Goal: Find specific page/section: Find specific page/section

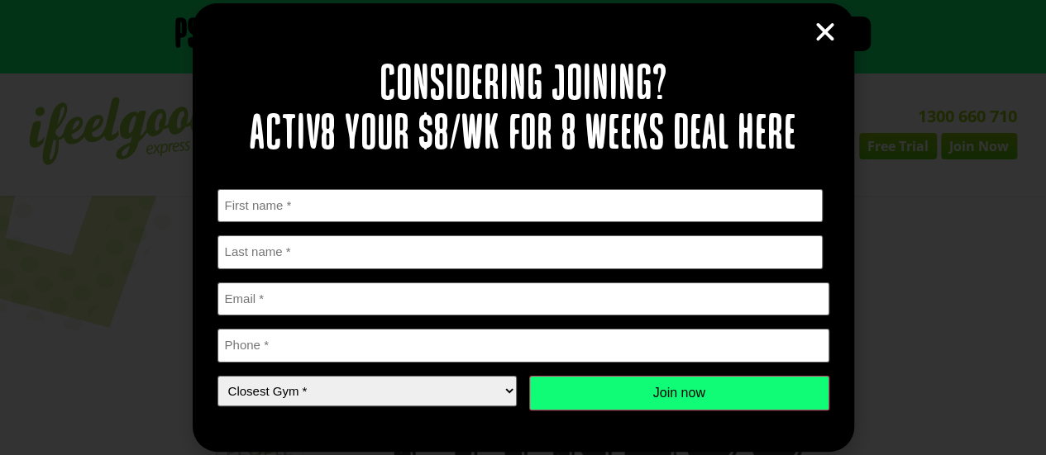
click at [820, 40] on icon "Close" at bounding box center [825, 32] width 25 height 25
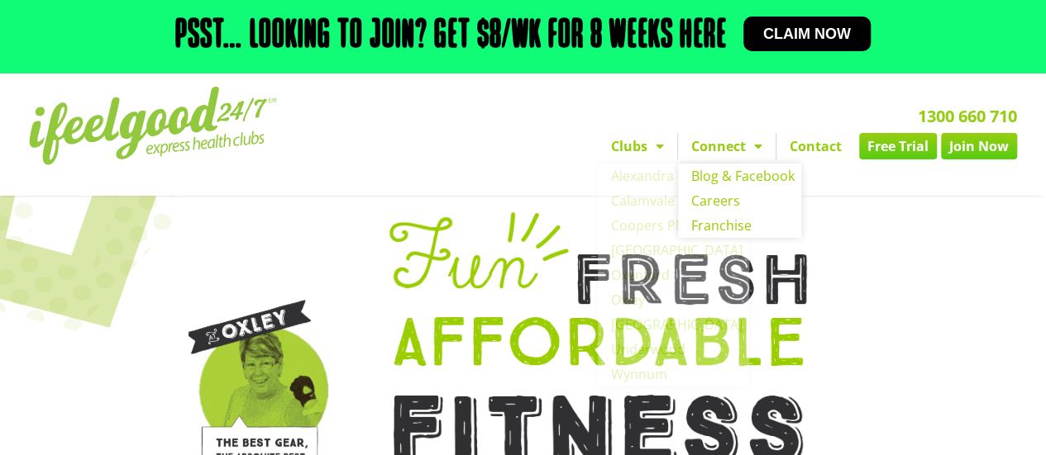
click at [723, 150] on link "Connect" at bounding box center [727, 146] width 98 height 26
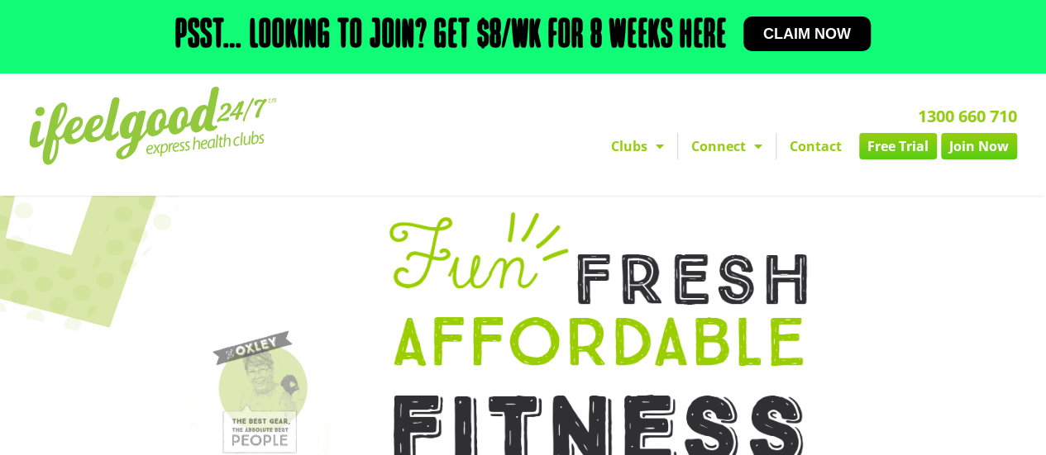
click at [723, 150] on link "Connect" at bounding box center [727, 146] width 98 height 26
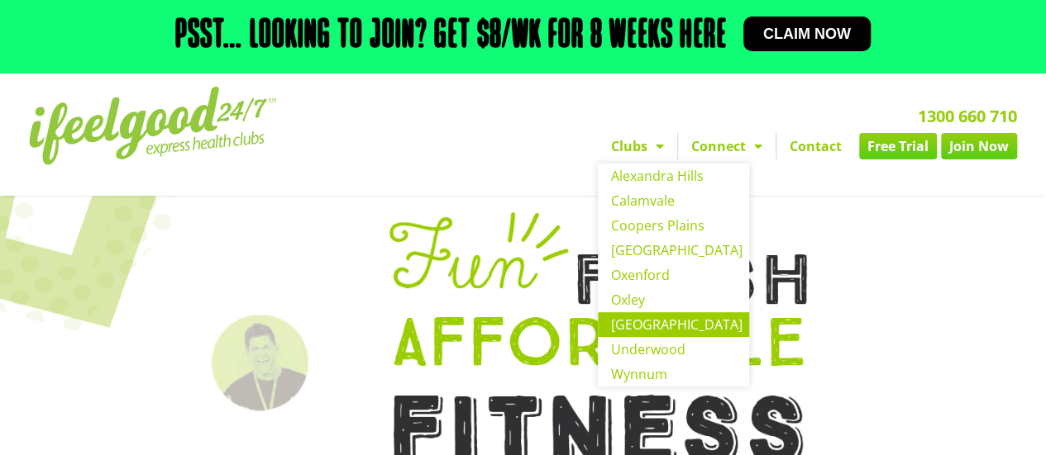
click at [625, 333] on link "[GEOGRAPHIC_DATA]" at bounding box center [673, 324] width 151 height 25
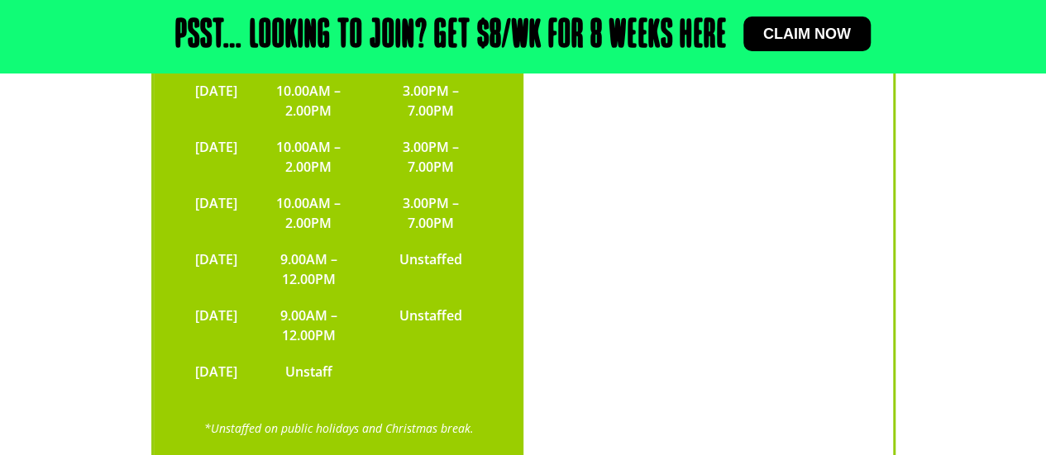
scroll to position [3570, 0]
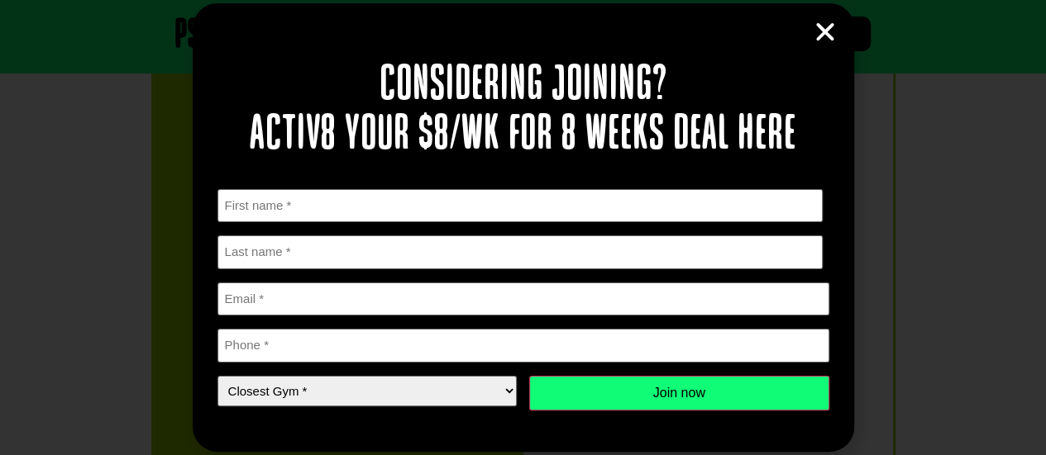
click at [822, 38] on icon "Close" at bounding box center [825, 32] width 25 height 25
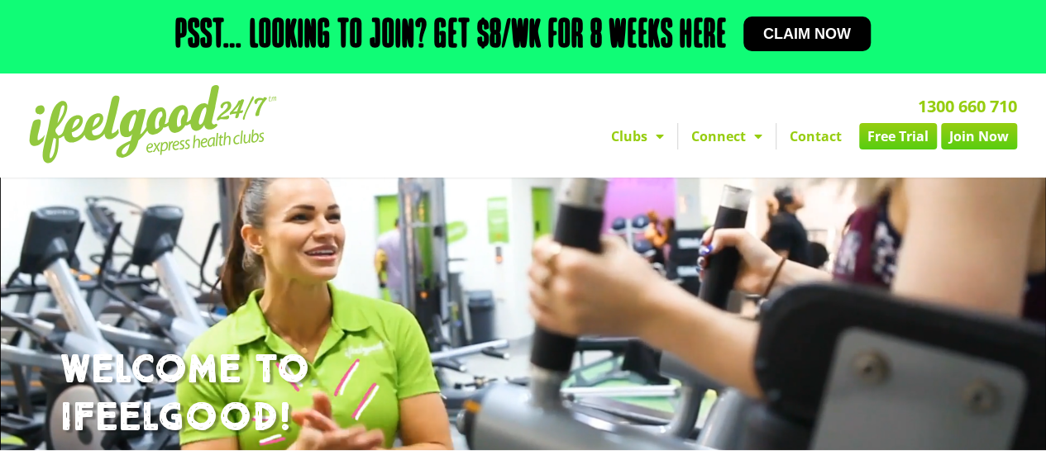
scroll to position [0, 0]
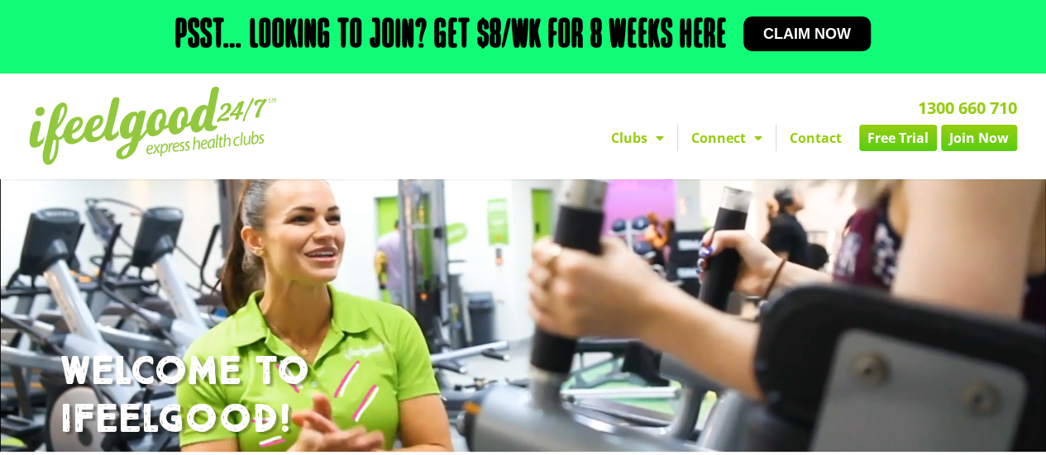
click at [962, 138] on link "Join Now" at bounding box center [979, 138] width 76 height 26
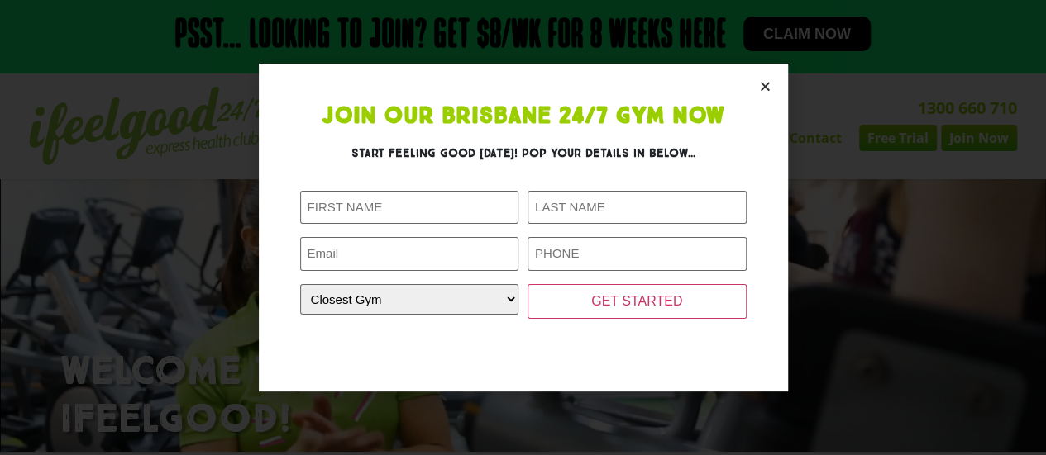
click at [761, 88] on icon "Close" at bounding box center [765, 86] width 12 height 12
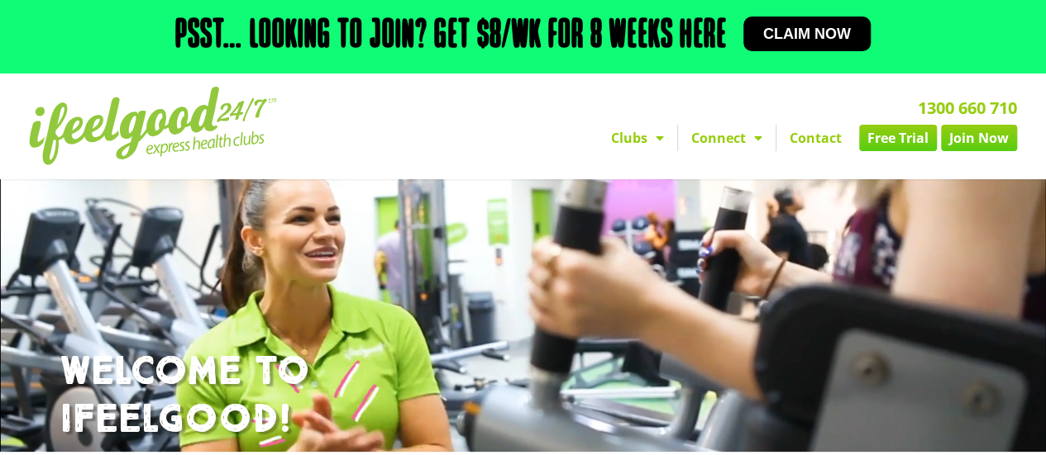
click at [121, 126] on img at bounding box center [153, 126] width 248 height 79
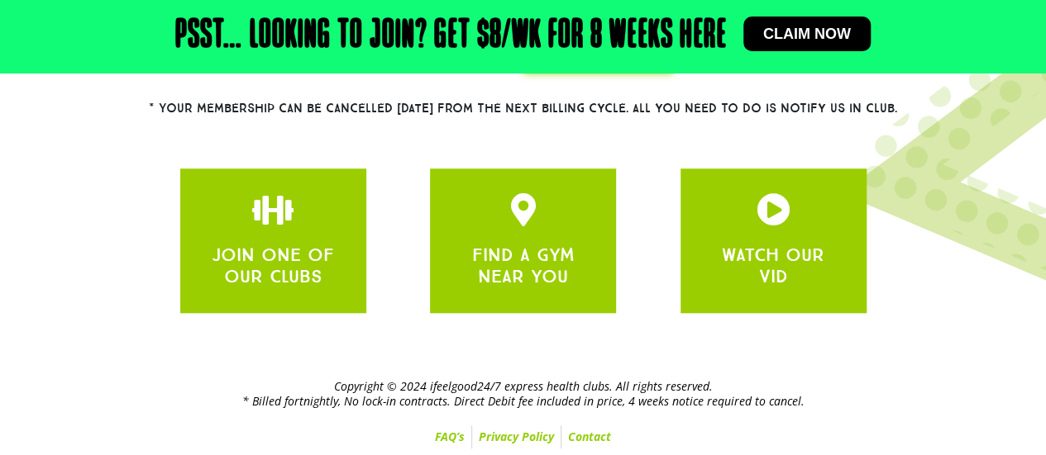
scroll to position [400, 0]
